Goal: Entertainment & Leisure: Browse casually

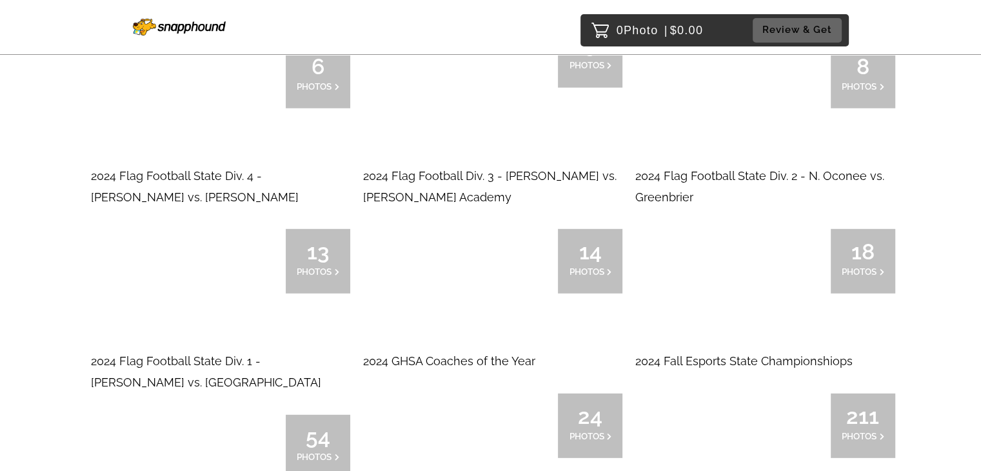
scroll to position [3547, 0]
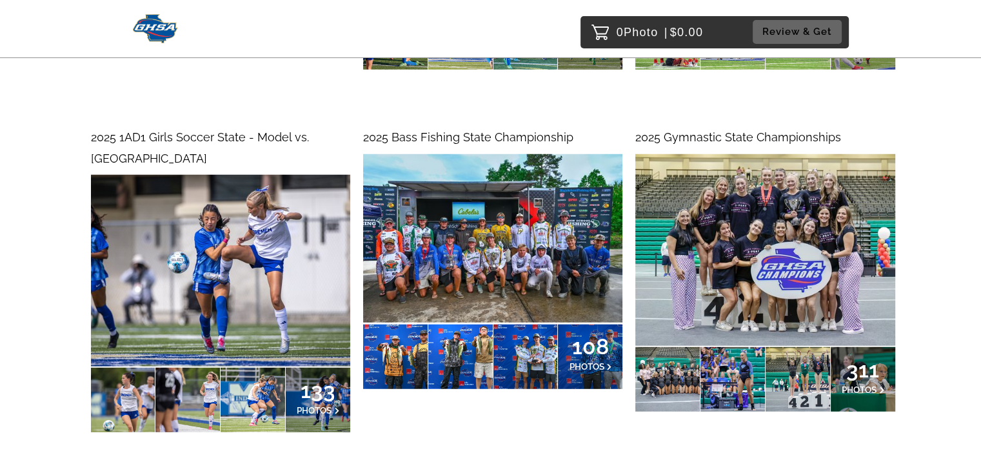
click at [868, 373] on span "311" at bounding box center [863, 370] width 43 height 8
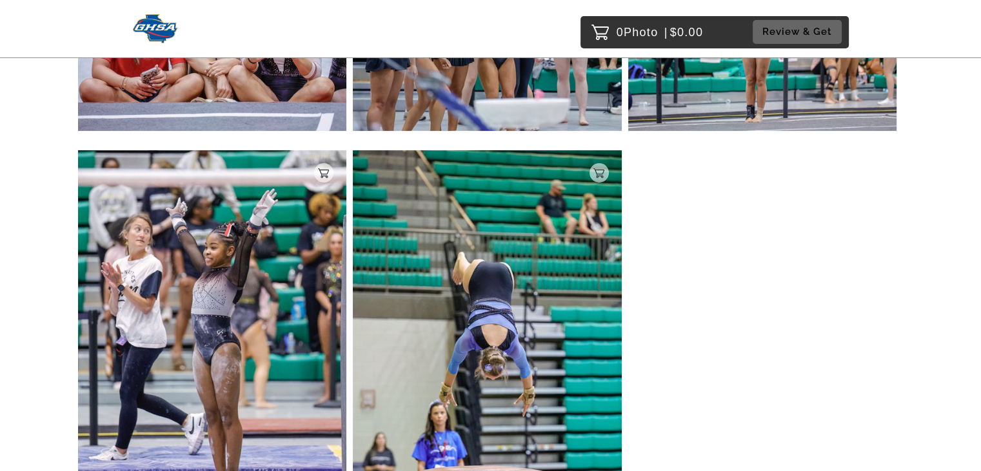
scroll to position [9264, 0]
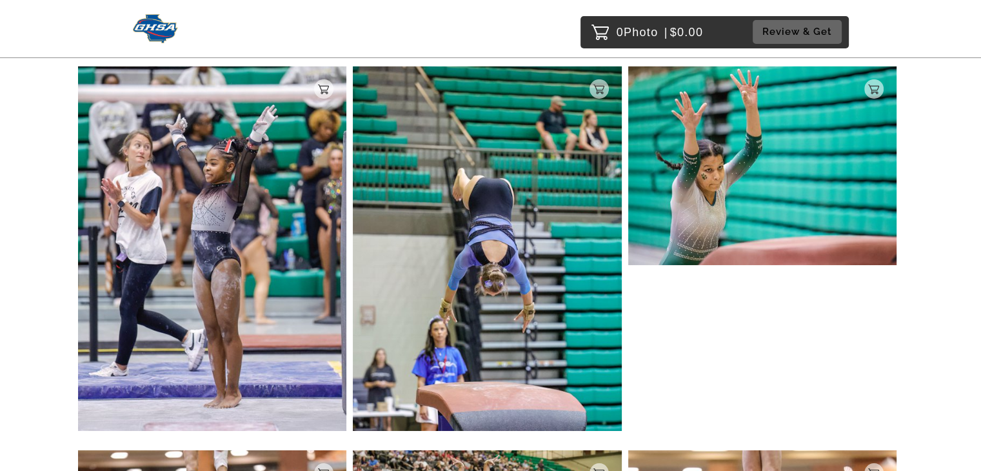
click at [217, 215] on img at bounding box center [212, 248] width 269 height 364
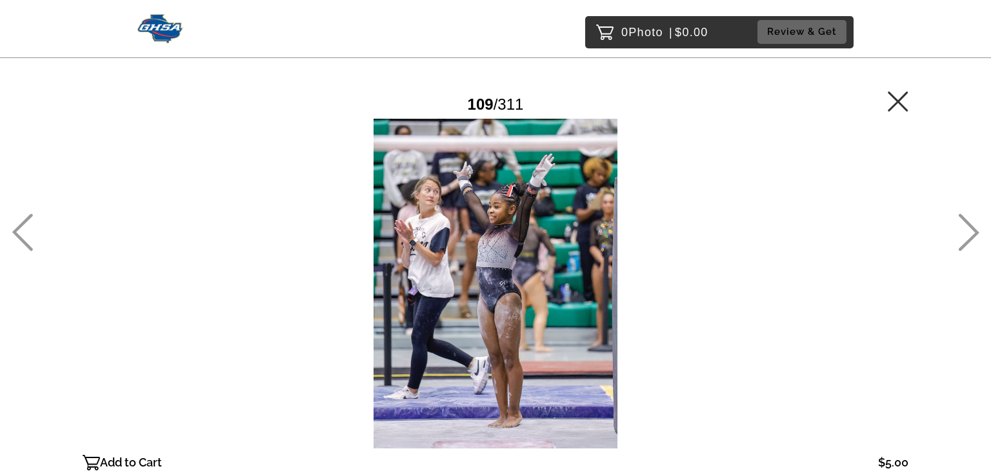
drag, startPoint x: 325, startPoint y: 159, endPoint x: 547, endPoint y: 351, distance: 293.5
click at [547, 351] on div at bounding box center [495, 284] width 825 height 330
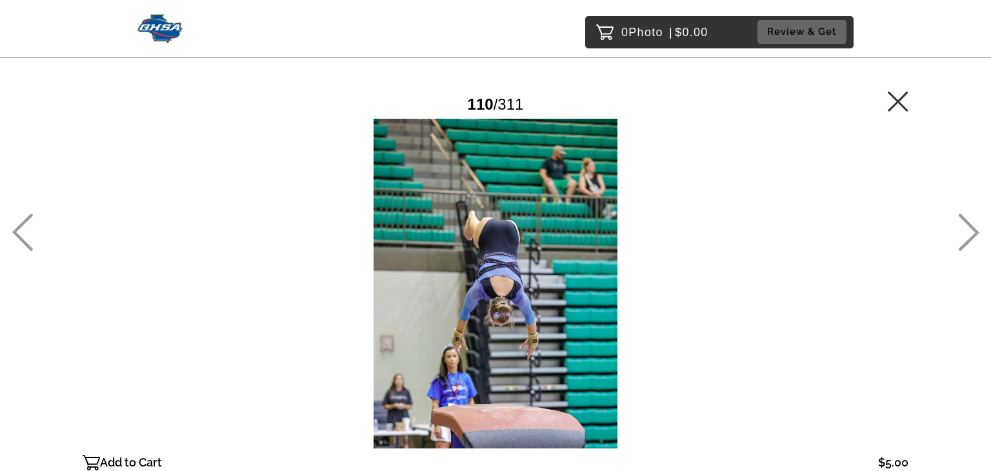
click at [32, 235] on icon at bounding box center [22, 231] width 21 height 37
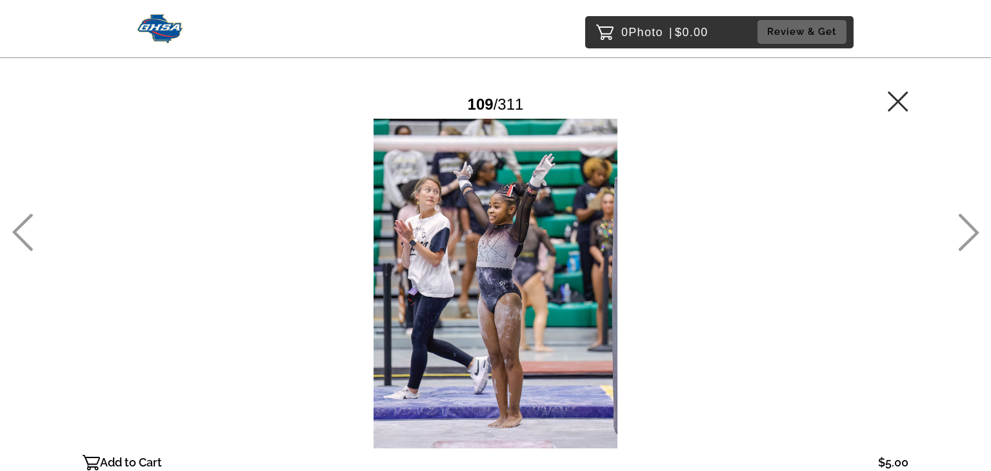
drag, startPoint x: 442, startPoint y: 244, endPoint x: 444, endPoint y: 264, distance: 20.0
drag, startPoint x: 448, startPoint y: 256, endPoint x: 449, endPoint y: 279, distance: 22.6
click at [449, 279] on div at bounding box center [495, 284] width 825 height 330
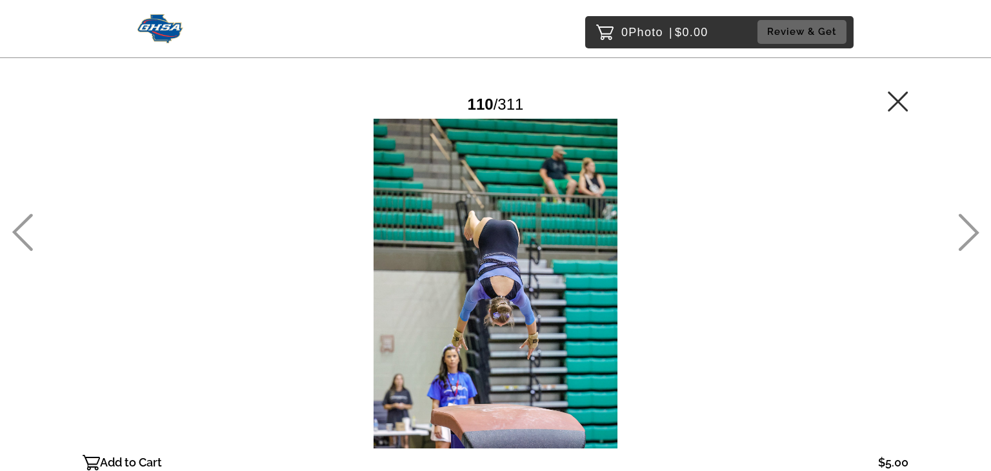
click at [24, 230] on icon at bounding box center [22, 231] width 21 height 37
click at [893, 102] on icon at bounding box center [897, 101] width 21 height 21
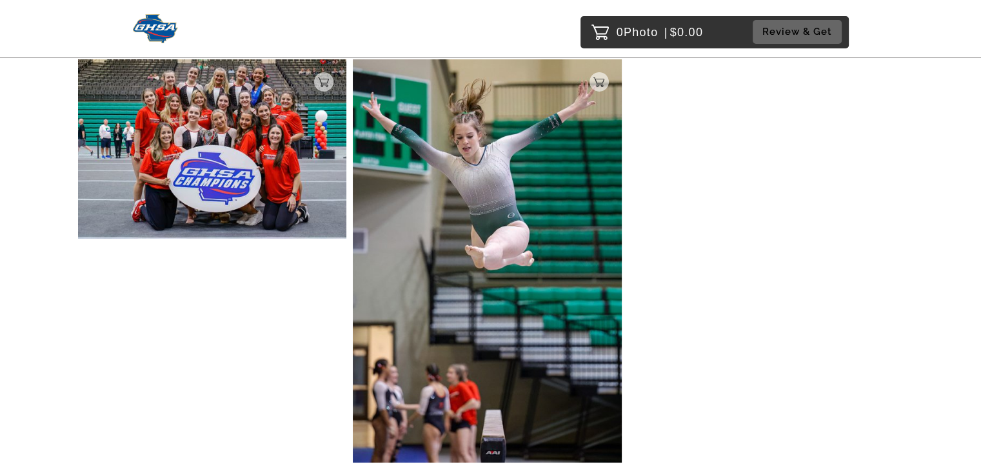
scroll to position [29012, 0]
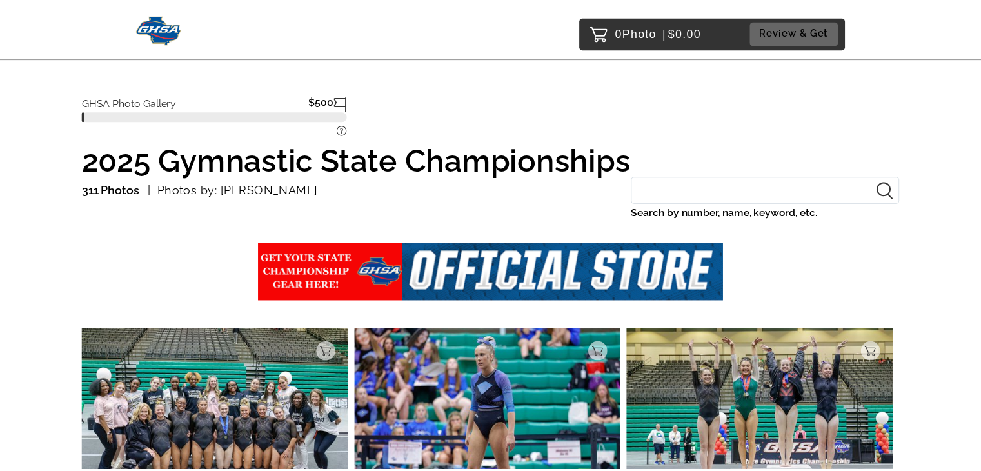
scroll to position [186, 0]
